Goal: Find specific page/section: Find specific page/section

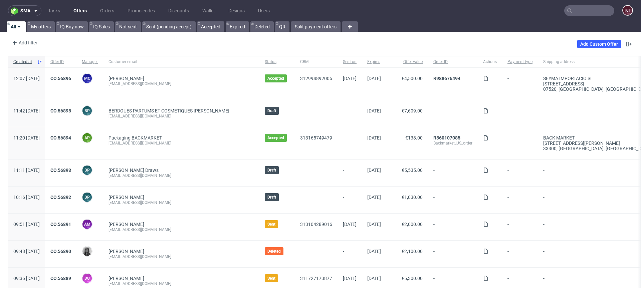
click at [571, 8] on input "text" at bounding box center [589, 10] width 50 height 11
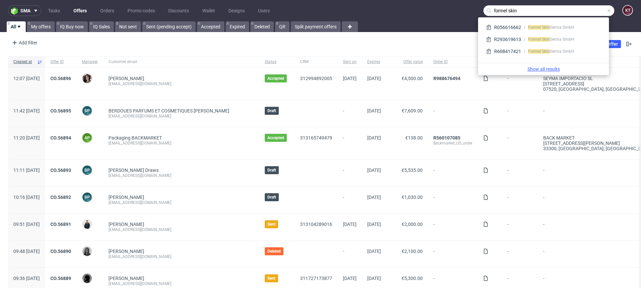
type input "formel skin"
click at [538, 71] on link "Show all results" at bounding box center [544, 69] width 126 height 7
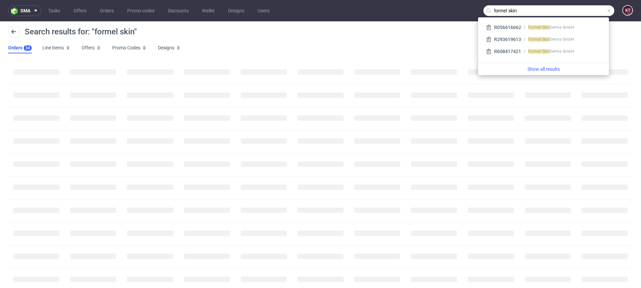
click at [275, 36] on div "Search results for: "formel skin"" at bounding box center [320, 35] width 625 height 16
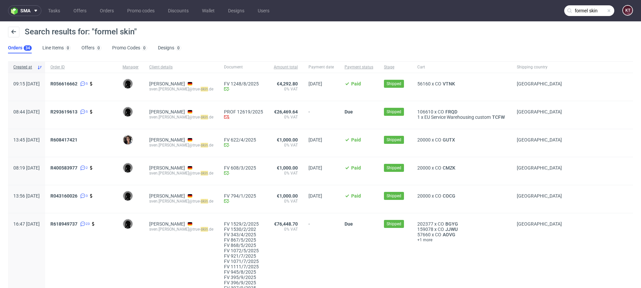
click at [258, 47] on div "Search results for: "formel skin" Orders 34 Line Items 0 Offers 0 Promo Codes 0…" at bounding box center [320, 39] width 641 height 37
drag, startPoint x: 191, startPoint y: 90, endPoint x: 215, endPoint y: 89, distance: 24.1
click at [215, 89] on div "Sven Klein sven.klein@true- skin .de" at bounding box center [181, 87] width 75 height 28
copy div "true- skin .de"
click at [606, 11] on span at bounding box center [608, 10] width 5 height 5
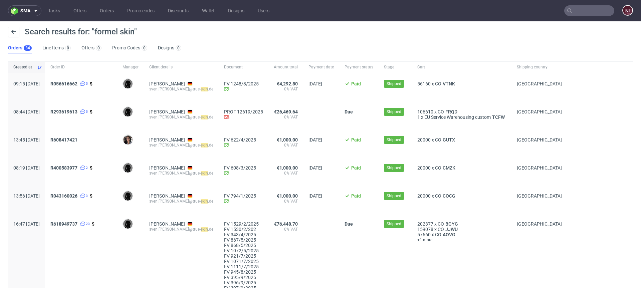
click at [584, 9] on input "text" at bounding box center [589, 10] width 50 height 11
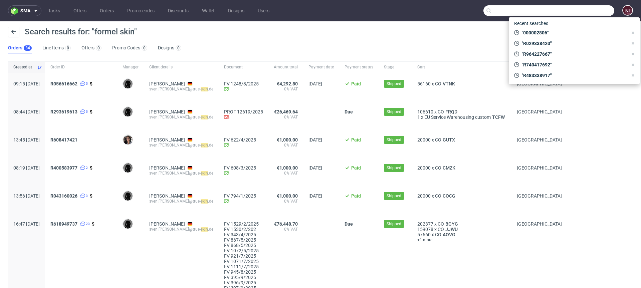
paste input "true-skin.de"
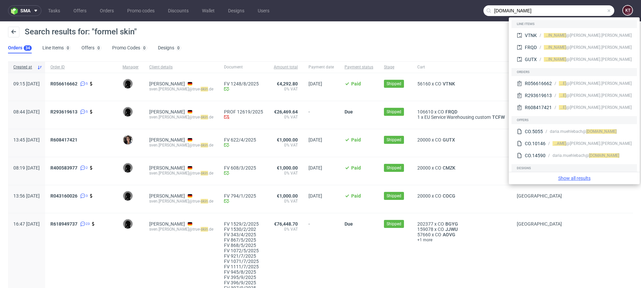
type input "true-skin.de"
click at [580, 179] on link "Show all results" at bounding box center [575, 178] width 126 height 7
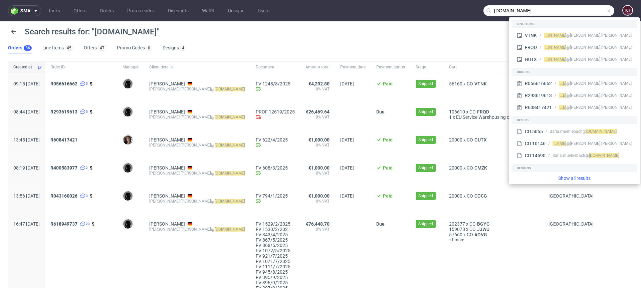
click at [308, 44] on div "Search results for: "true-skin.de" Orders 36 Line Items 45 Offers 47 Promo Code…" at bounding box center [320, 39] width 641 height 37
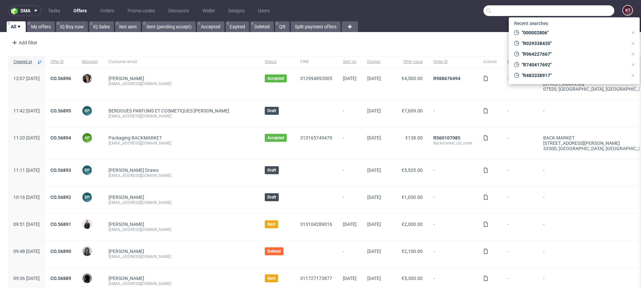
click at [579, 13] on input "text" at bounding box center [548, 10] width 131 height 11
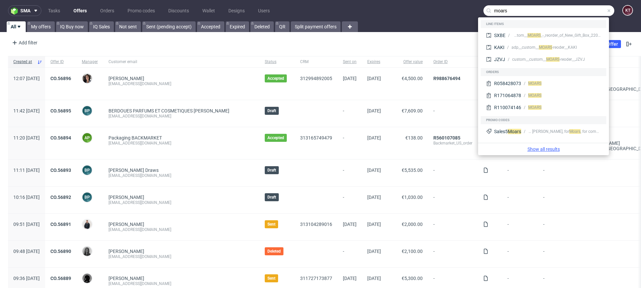
click at [552, 149] on link "Show all results" at bounding box center [544, 149] width 126 height 7
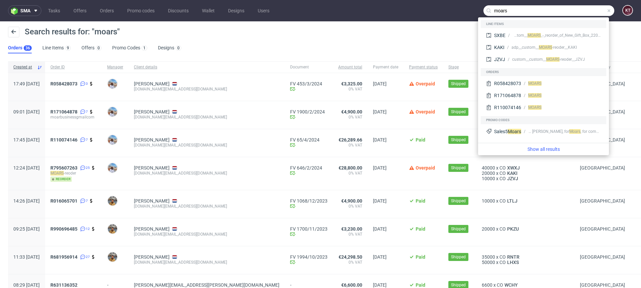
click at [256, 47] on div "Search results for: "moars" Orders 36 Line Items 9 Offers 0 Promo Codes 1 Desig…" at bounding box center [320, 39] width 641 height 37
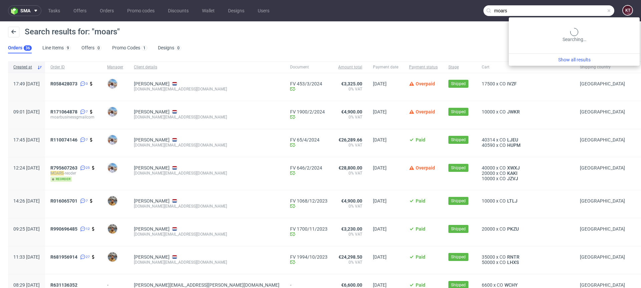
click at [584, 11] on input "moars" at bounding box center [548, 10] width 131 height 11
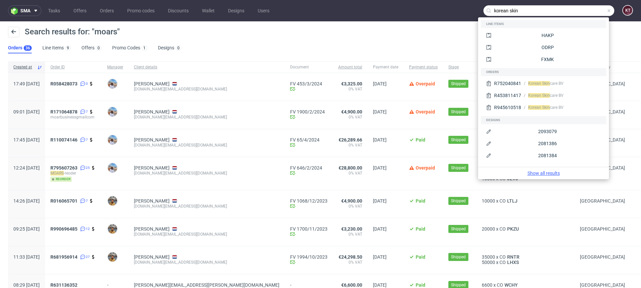
type input "korean skin"
click at [551, 173] on link "Show all results" at bounding box center [544, 173] width 126 height 7
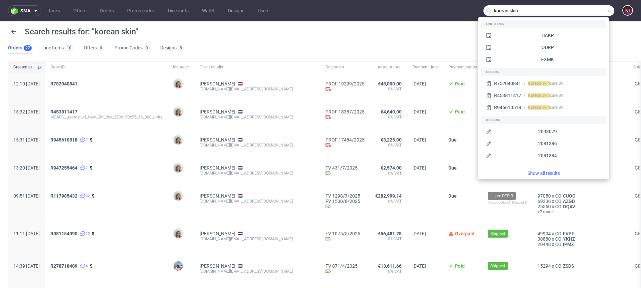
click at [366, 51] on div "Search results for: "korean skin" Orders 27 Line Items 10 Offers 0 Promo Codes …" at bounding box center [320, 39] width 641 height 37
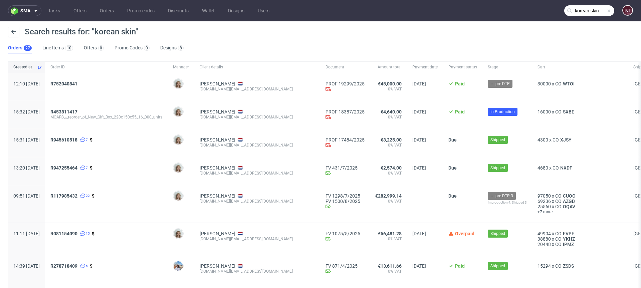
click at [158, 213] on span "R117985432 22" at bounding box center [106, 203] width 112 height 21
click at [606, 11] on span at bounding box center [608, 10] width 5 height 5
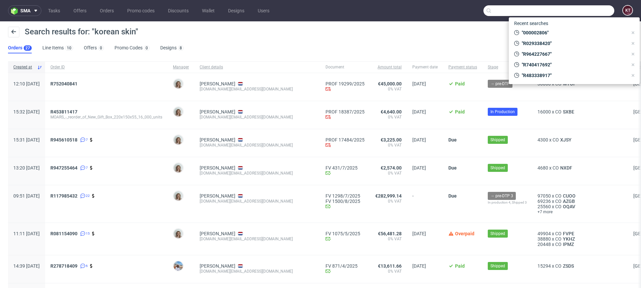
click at [584, 12] on input "text" at bounding box center [548, 10] width 131 height 11
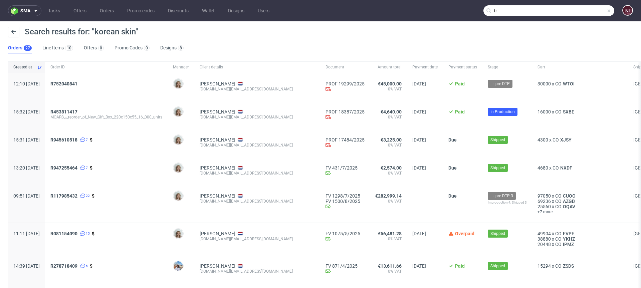
type input "t"
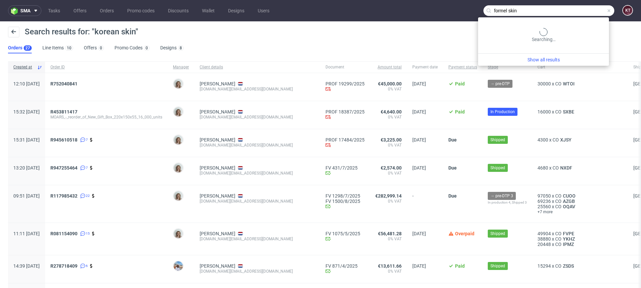
type input "formel skin"
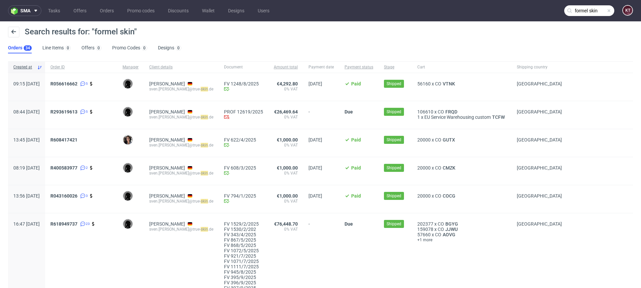
click at [292, 35] on div "Search results for: "formel skin"" at bounding box center [320, 35] width 625 height 16
click at [606, 10] on span at bounding box center [608, 10] width 5 height 5
click at [460, 53] on div "Search results for: "formel skin" Orders 34 Line Items 0 Offers 0 Promo Codes 0…" at bounding box center [320, 39] width 641 height 37
click at [232, 36] on div "Search results for: "formel skin"" at bounding box center [320, 35] width 625 height 16
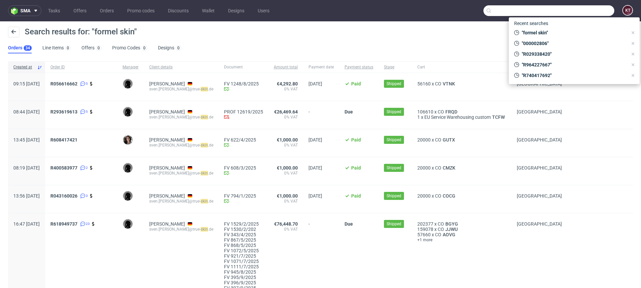
click at [573, 13] on input "text" at bounding box center [548, 10] width 131 height 11
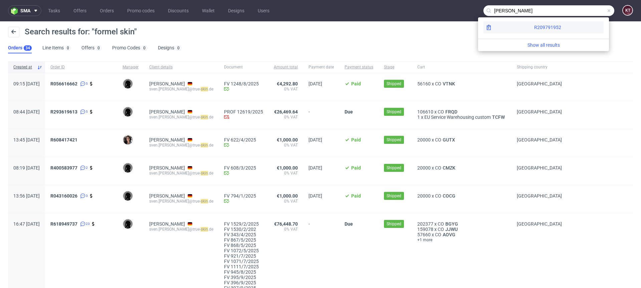
type input "le pettit"
click at [526, 26] on div "R209791952" at bounding box center [543, 27] width 120 height 12
